Goal: Browse casually: Explore the website without a specific task or goal

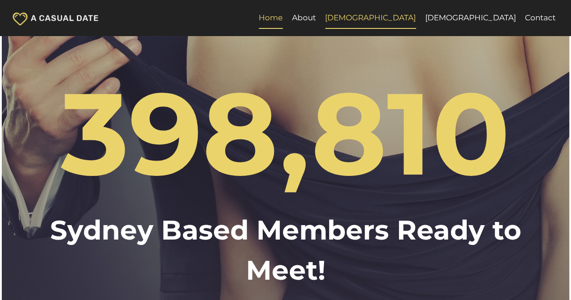
click at [420, 22] on link "[DEMOGRAPHIC_DATA]" at bounding box center [371, 18] width 100 height 22
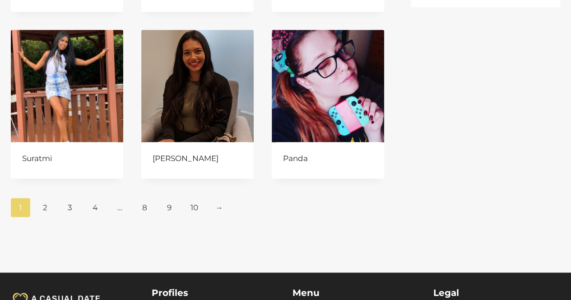
scroll to position [419, 0]
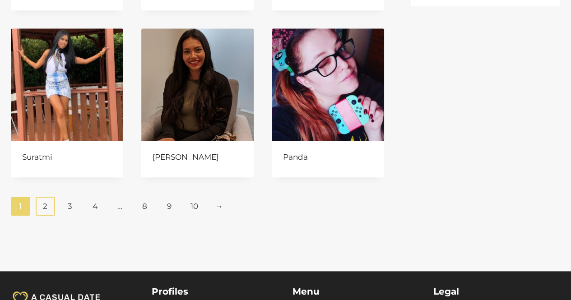
click at [50, 212] on link "2" at bounding box center [45, 206] width 19 height 19
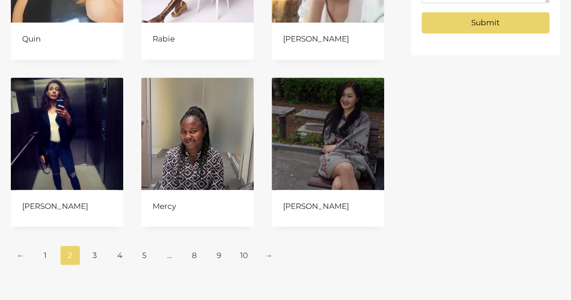
scroll to position [372, 0]
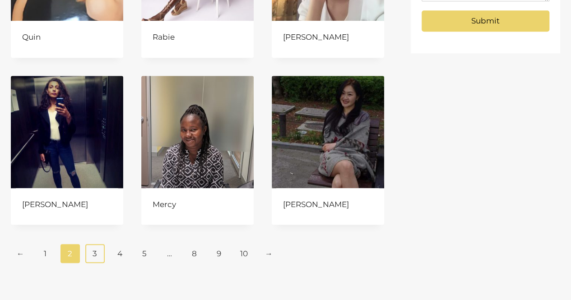
click at [98, 256] on link "3" at bounding box center [94, 253] width 19 height 19
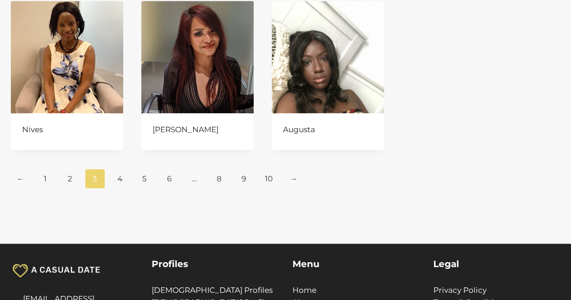
scroll to position [447, 0]
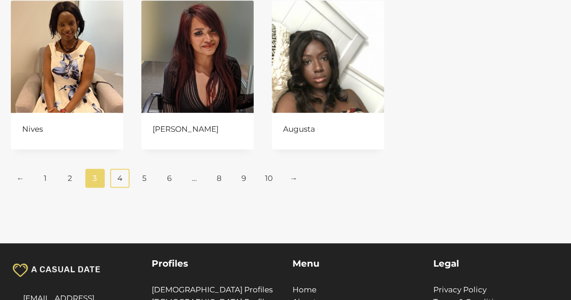
click at [123, 180] on link "4" at bounding box center [119, 178] width 19 height 19
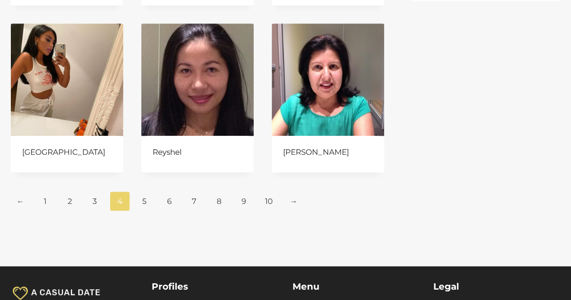
scroll to position [428, 0]
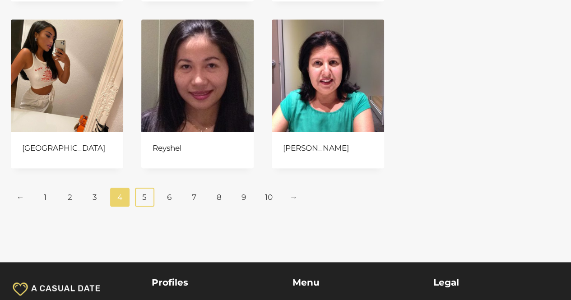
click at [148, 205] on link "5" at bounding box center [144, 197] width 19 height 19
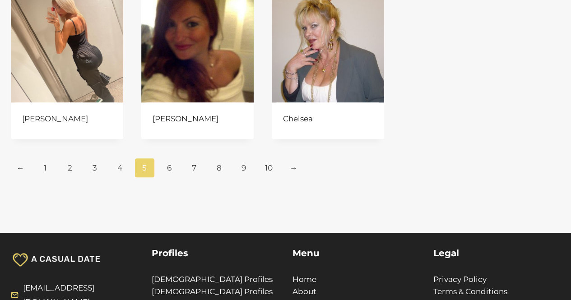
scroll to position [459, 0]
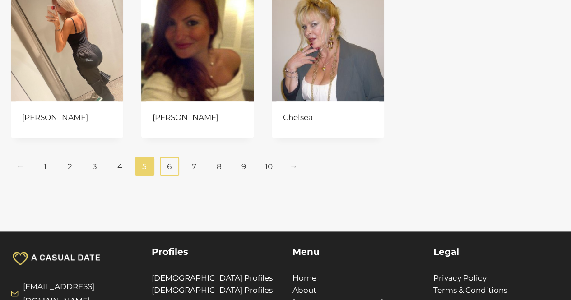
click at [167, 172] on link "6" at bounding box center [169, 166] width 19 height 19
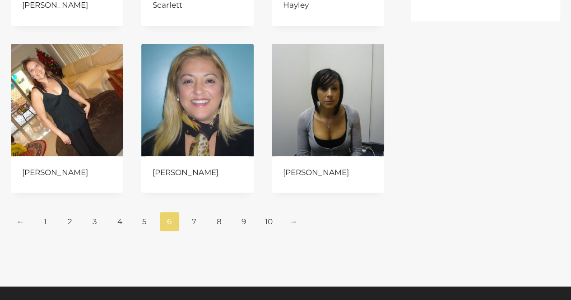
scroll to position [404, 0]
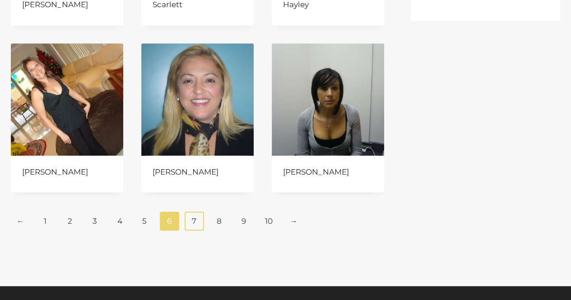
click at [186, 223] on link "7" at bounding box center [194, 221] width 19 height 19
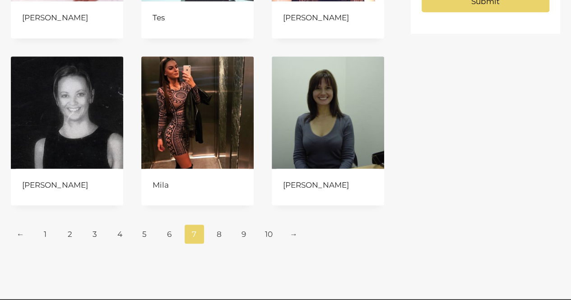
scroll to position [395, 0]
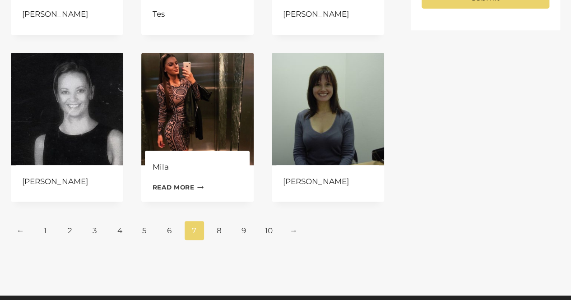
click at [189, 143] on img at bounding box center [197, 109] width 112 height 112
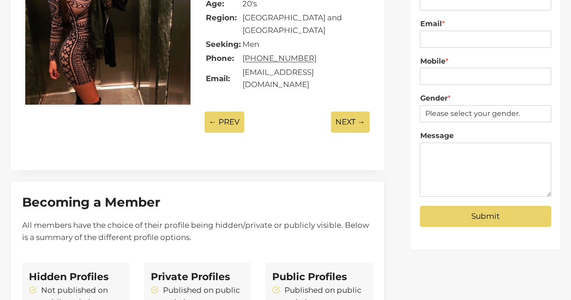
scroll to position [146, 0]
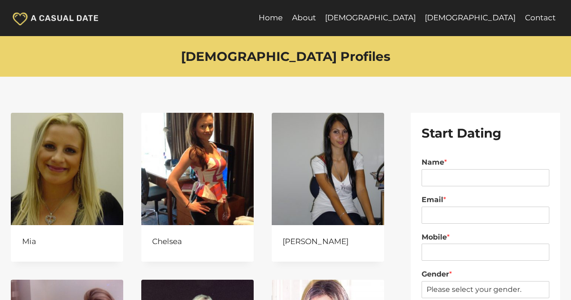
scroll to position [395, 0]
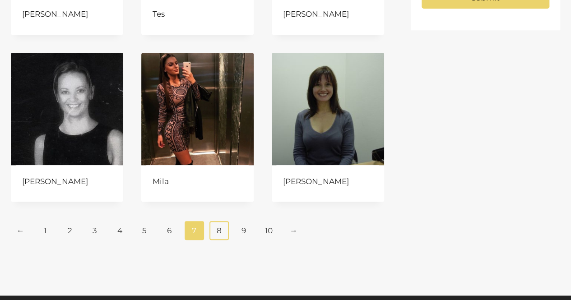
click at [223, 234] on link "8" at bounding box center [218, 230] width 19 height 19
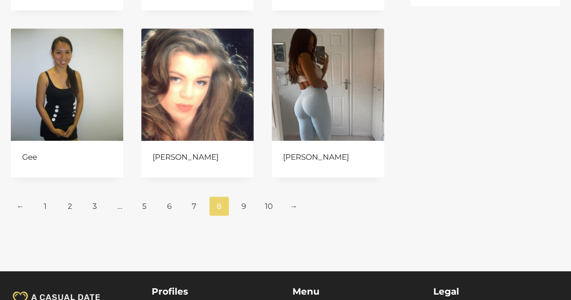
scroll to position [421, 0]
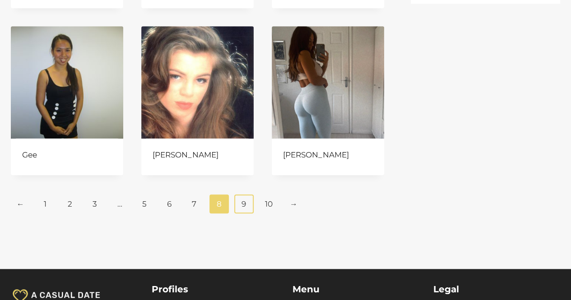
click at [251, 211] on link "9" at bounding box center [243, 204] width 19 height 19
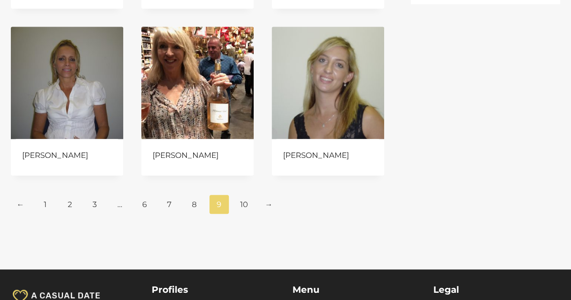
scroll to position [428, 0]
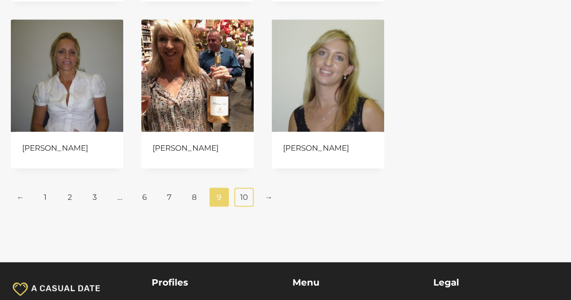
click at [251, 203] on link "10" at bounding box center [243, 197] width 19 height 19
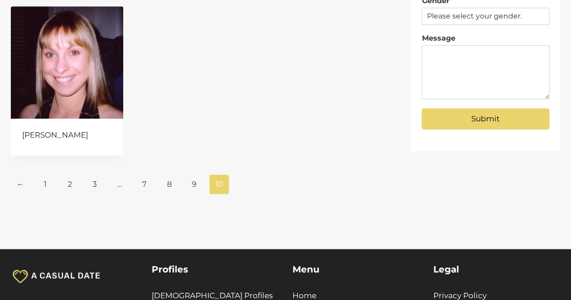
scroll to position [278, 0]
